Goal: Task Accomplishment & Management: Use online tool/utility

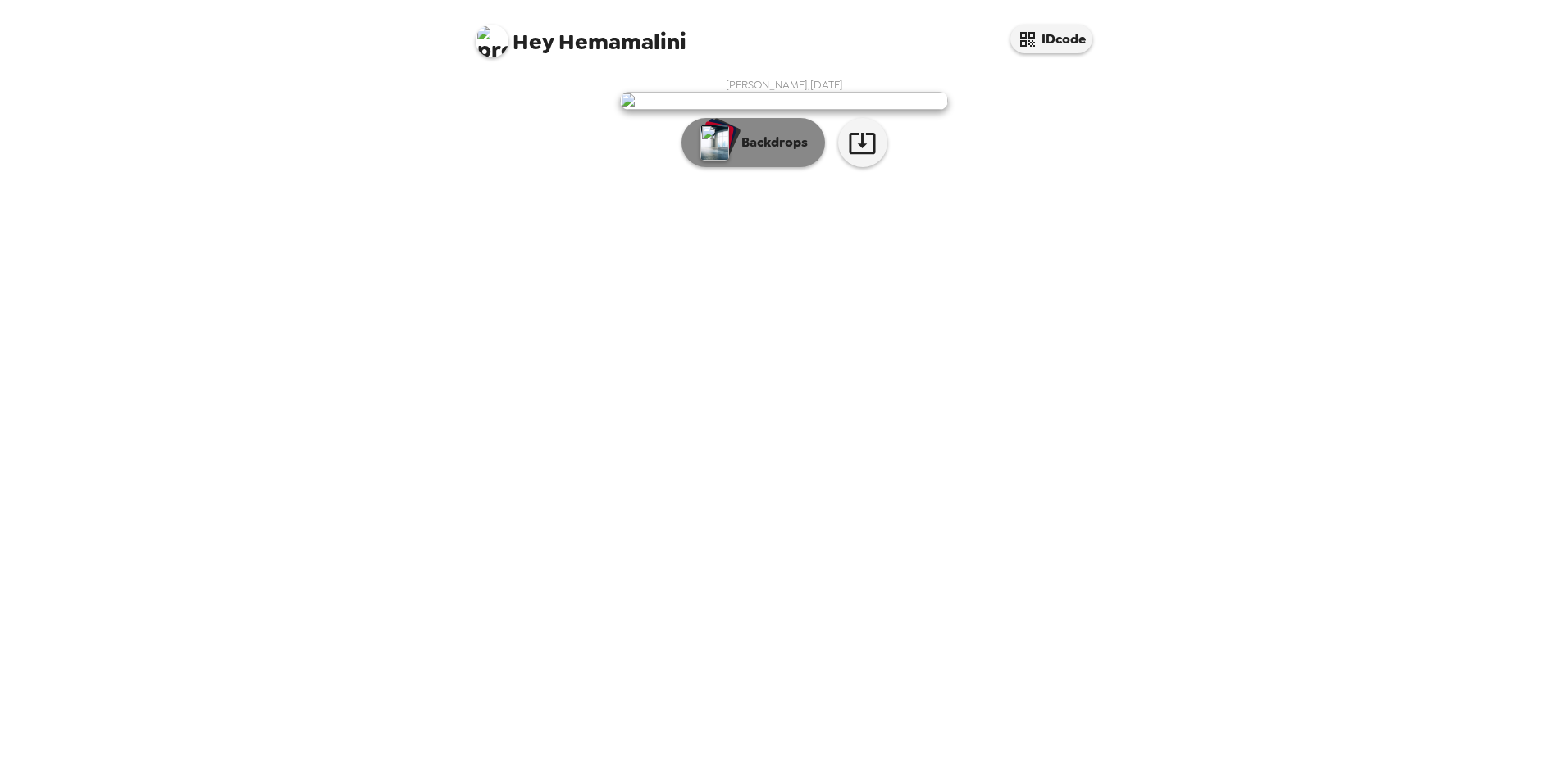
click at [712, 160] on img "button" at bounding box center [714, 142] width 29 height 36
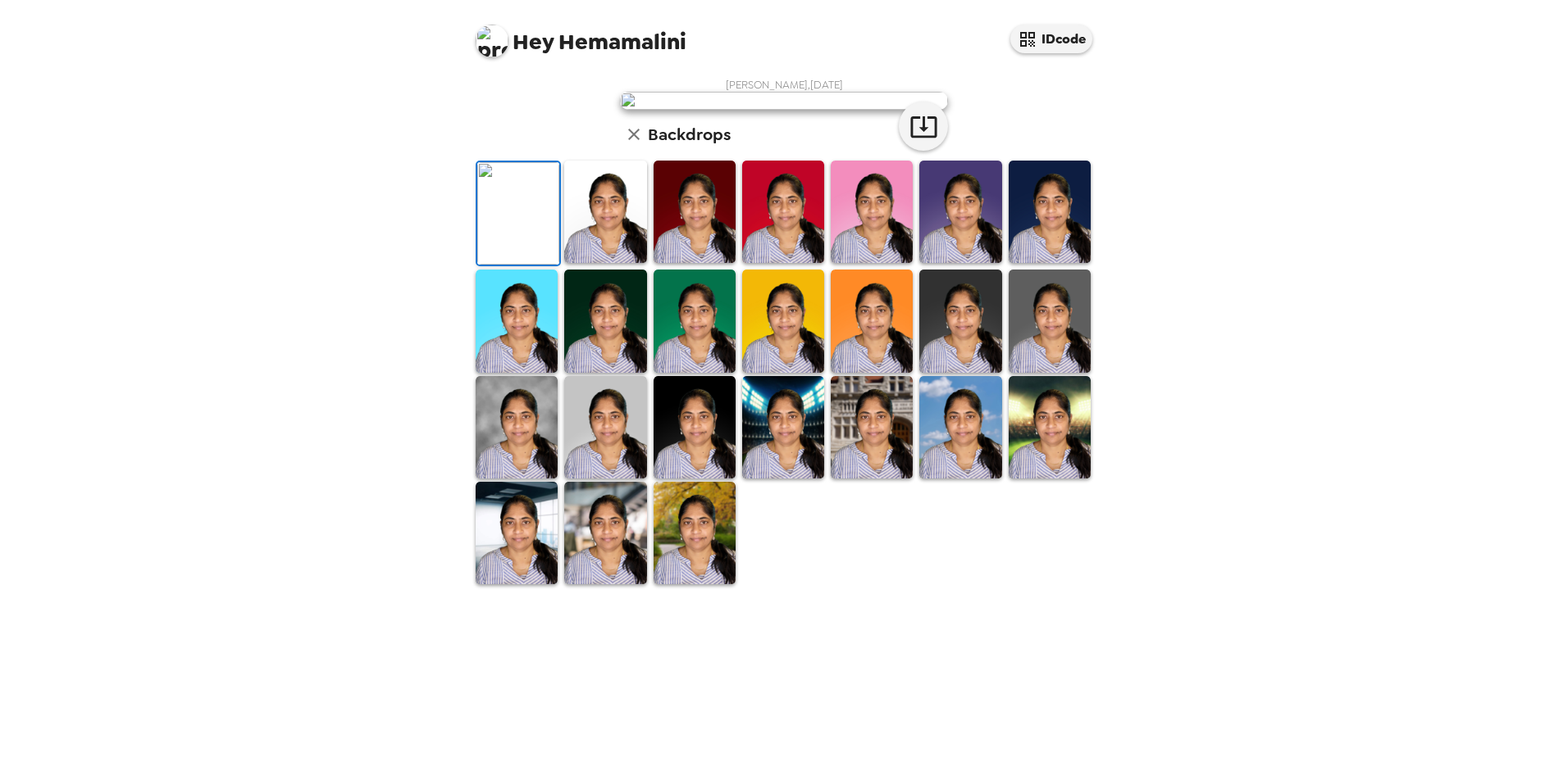
scroll to position [164, 0]
click at [860, 372] on img at bounding box center [871, 320] width 82 height 102
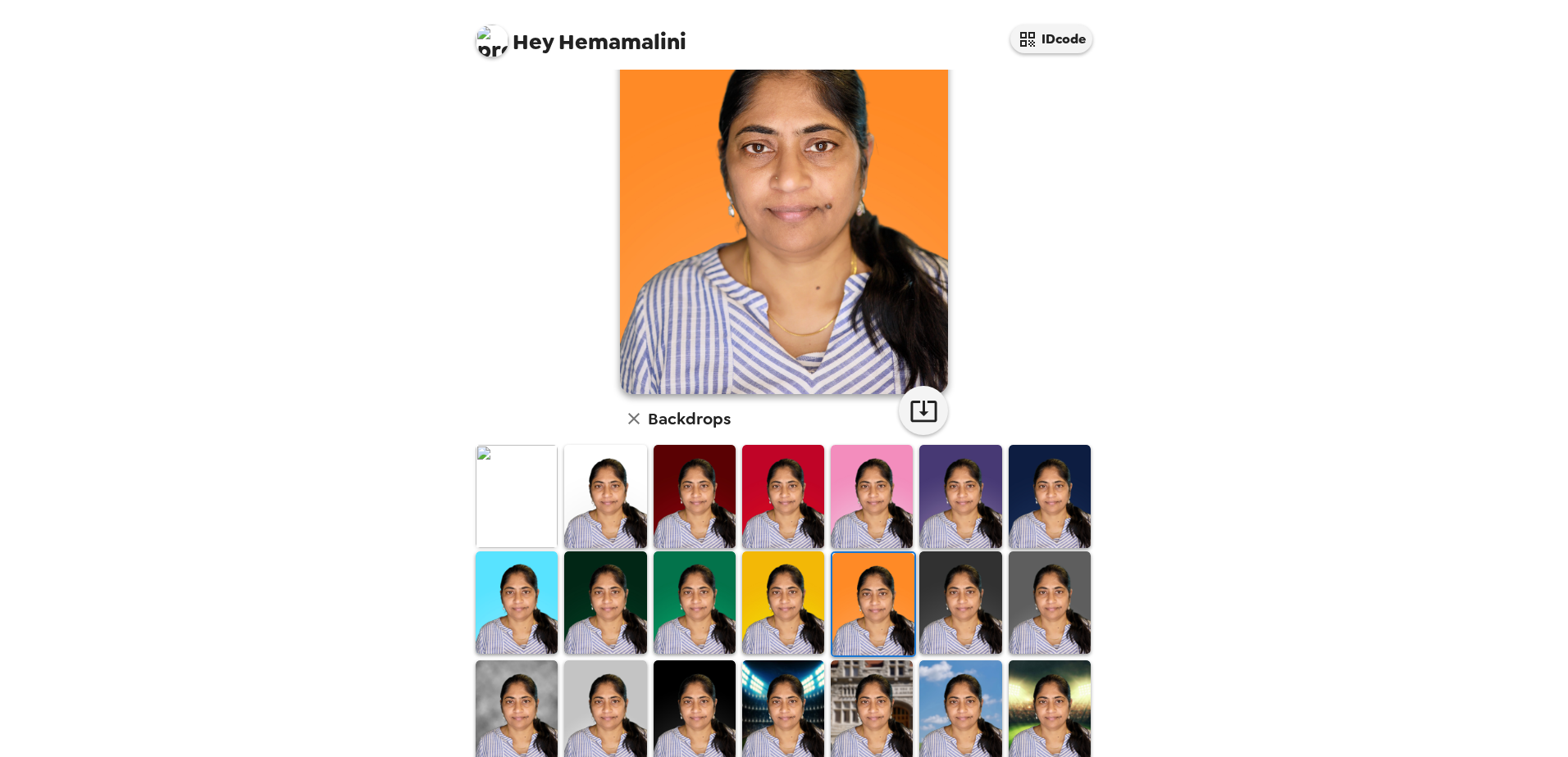
scroll to position [240, 0]
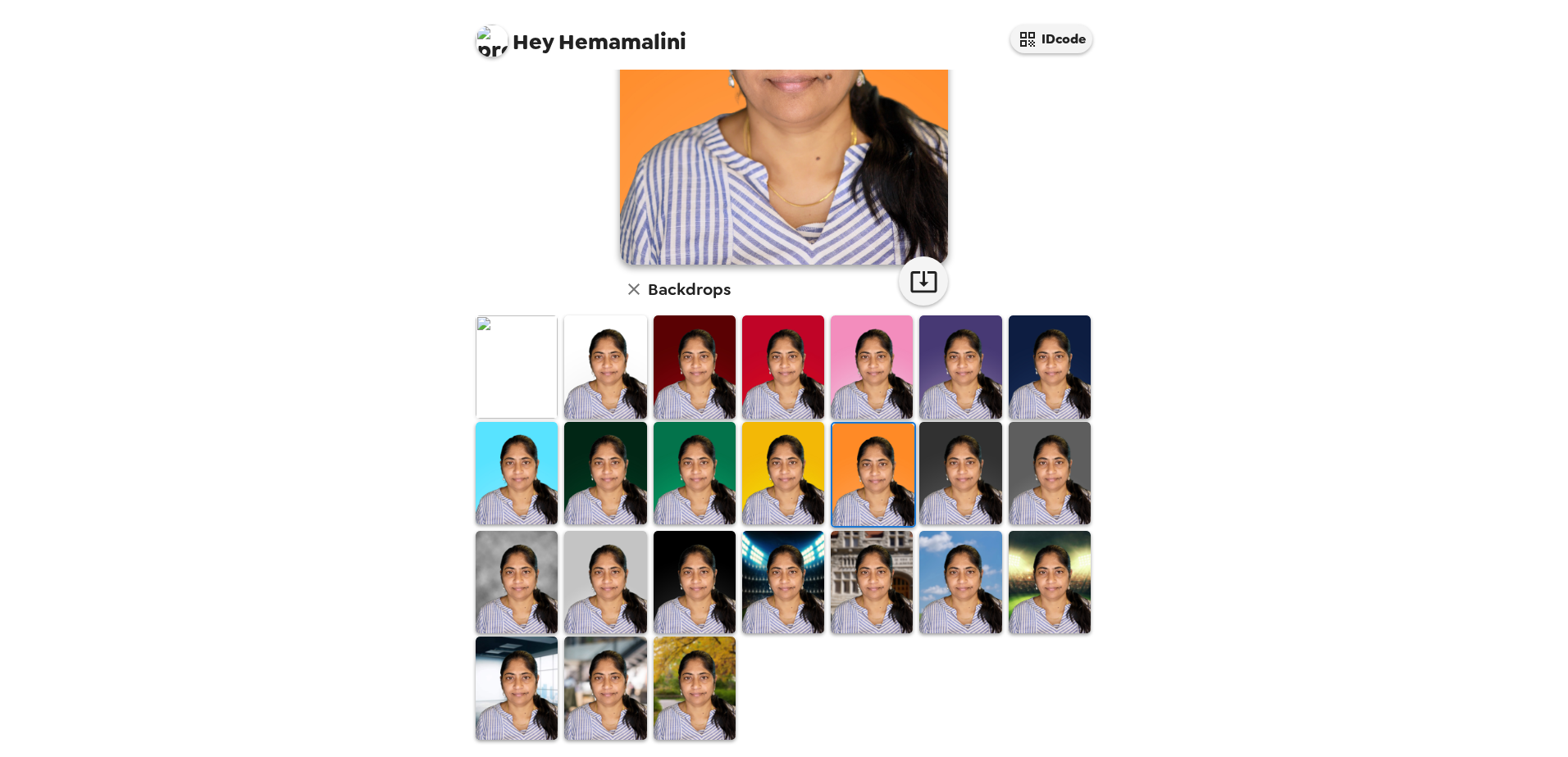
click at [956, 470] on img at bounding box center [960, 473] width 82 height 102
